Goal: Task Accomplishment & Management: Manage account settings

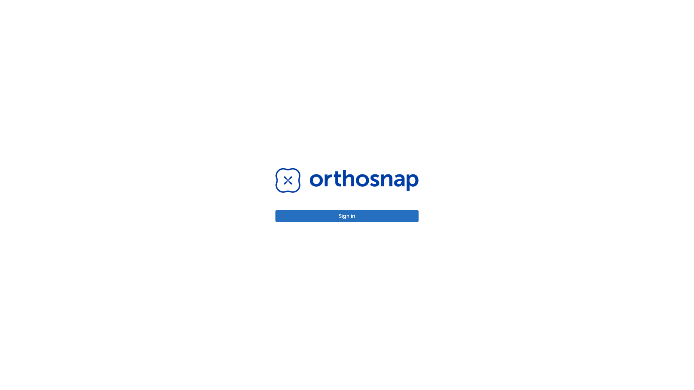
click at [347, 216] on button "Sign in" at bounding box center [346, 216] width 143 height 12
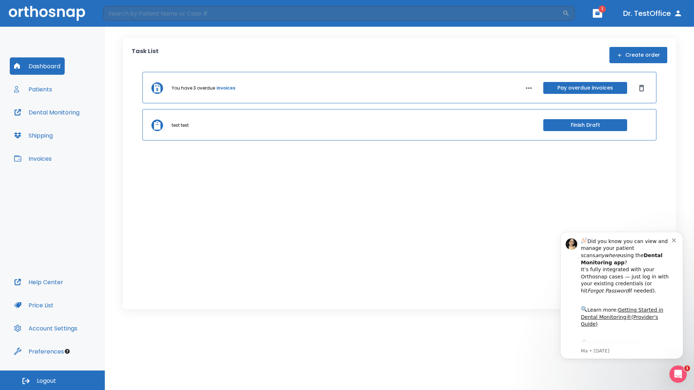
click at [52, 381] on span "Logout" at bounding box center [46, 381] width 19 height 8
